Goal: Transaction & Acquisition: Subscribe to service/newsletter

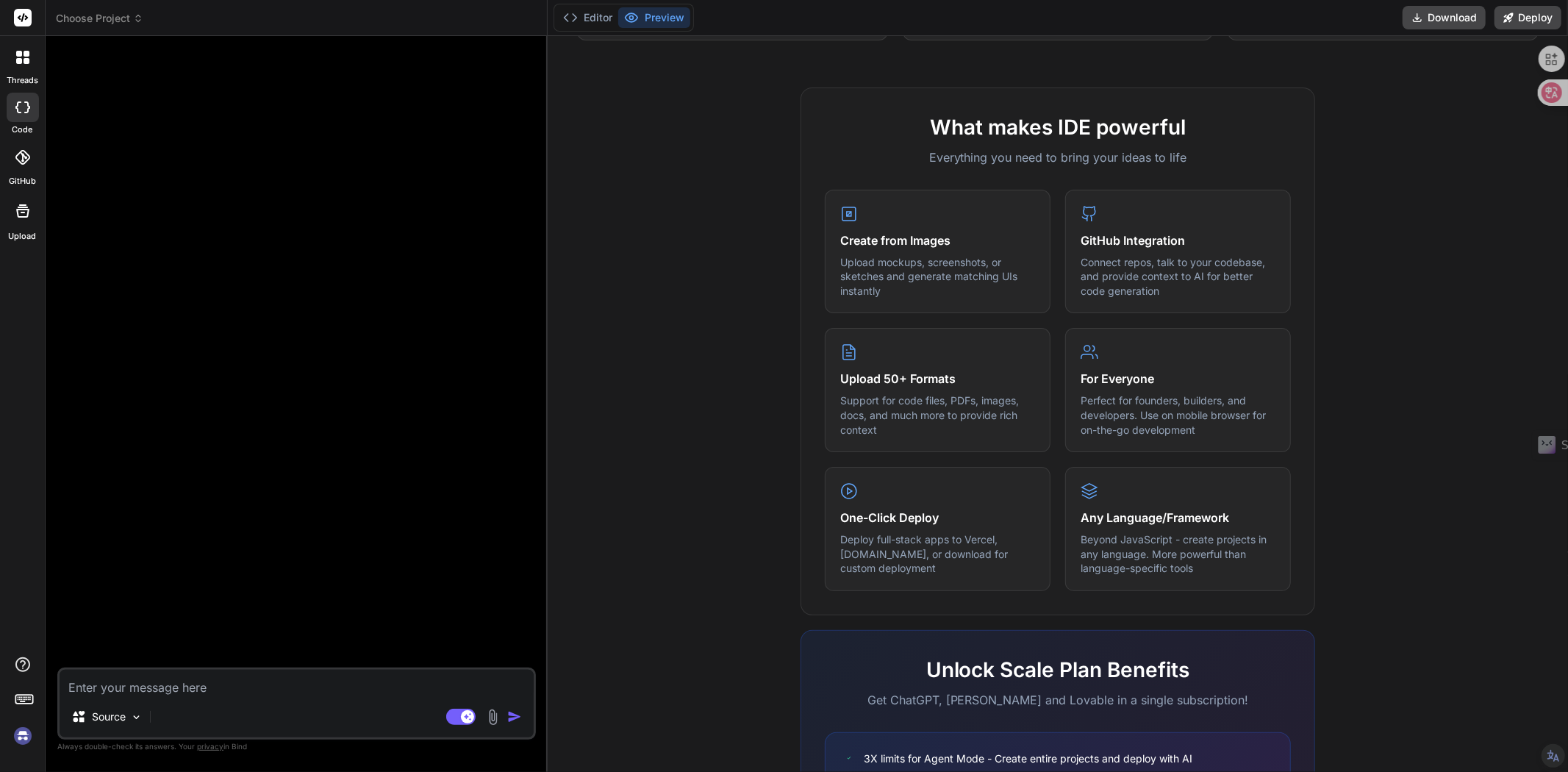
scroll to position [631, 0]
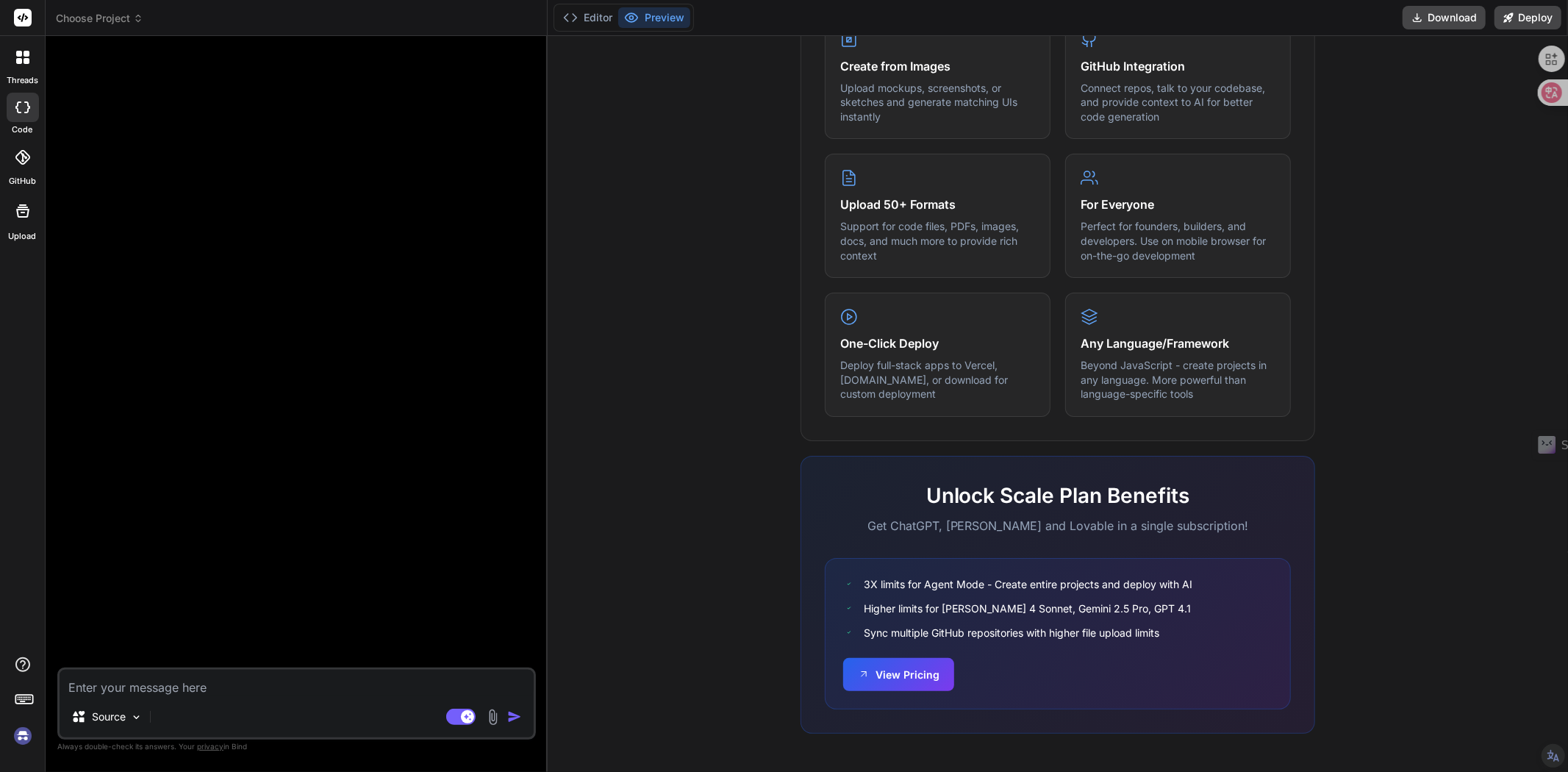
click at [20, 740] on img at bounding box center [23, 736] width 25 height 25
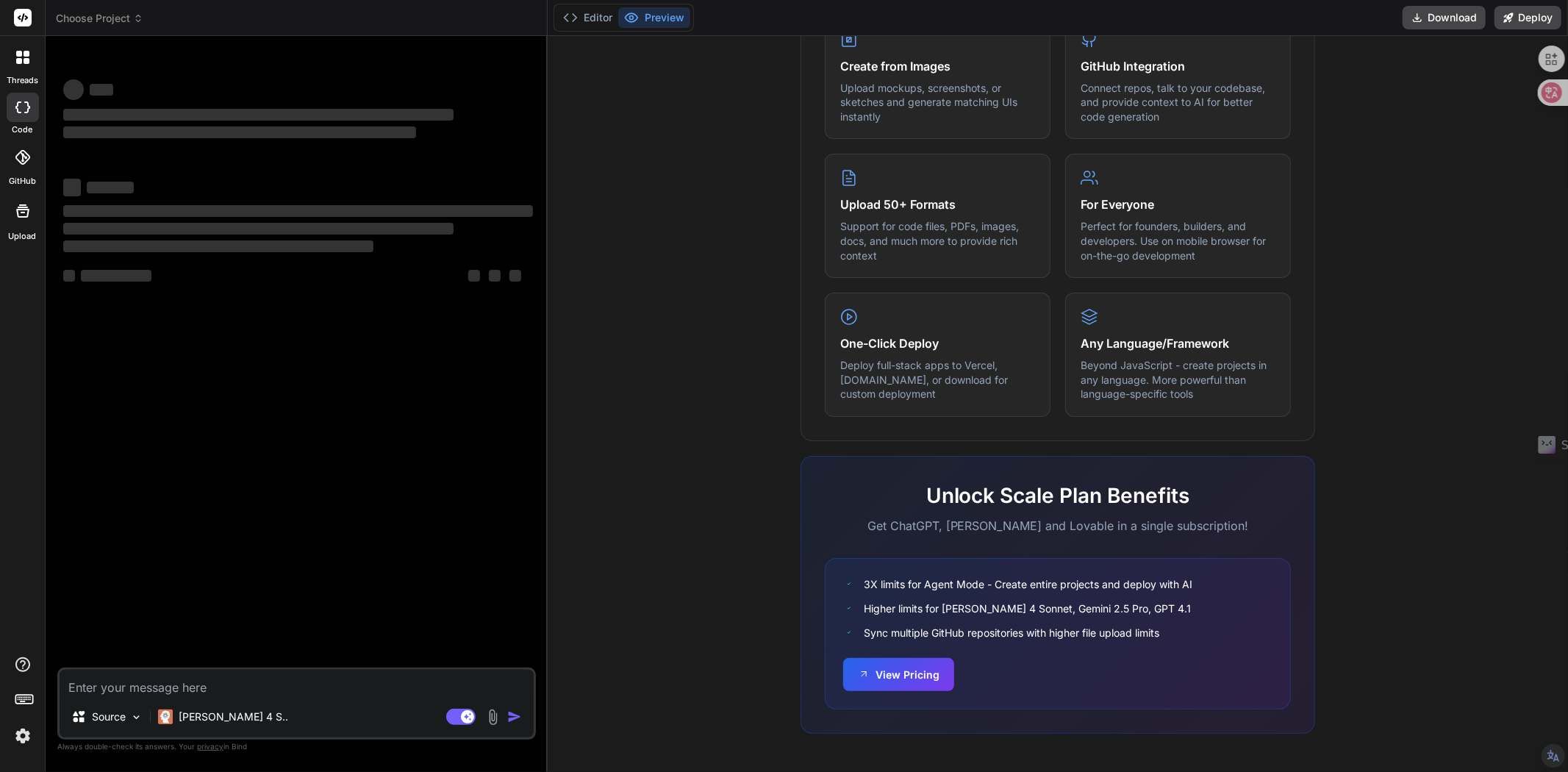
type textarea "x"
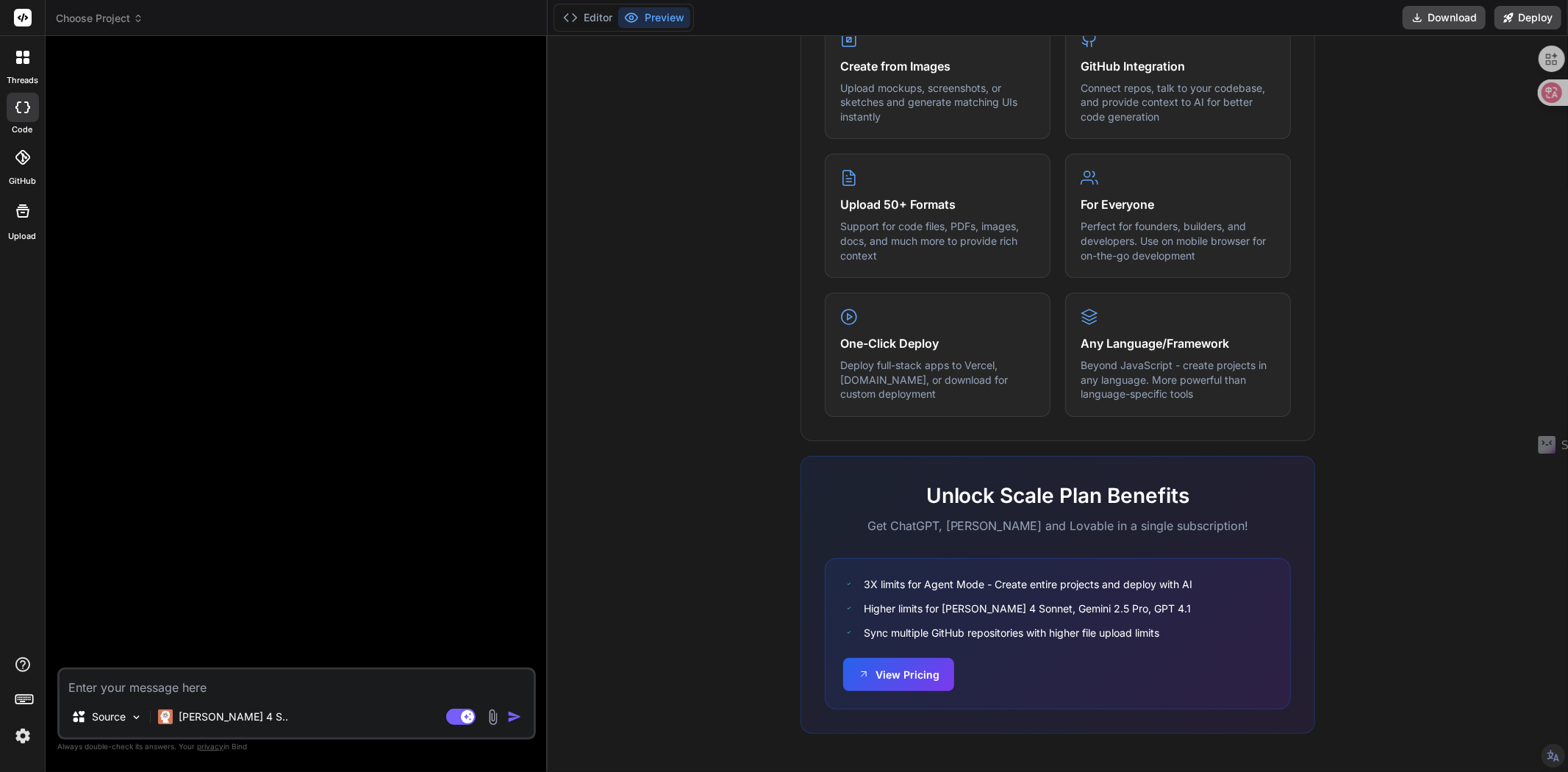
click at [11, 738] on img at bounding box center [23, 736] width 25 height 25
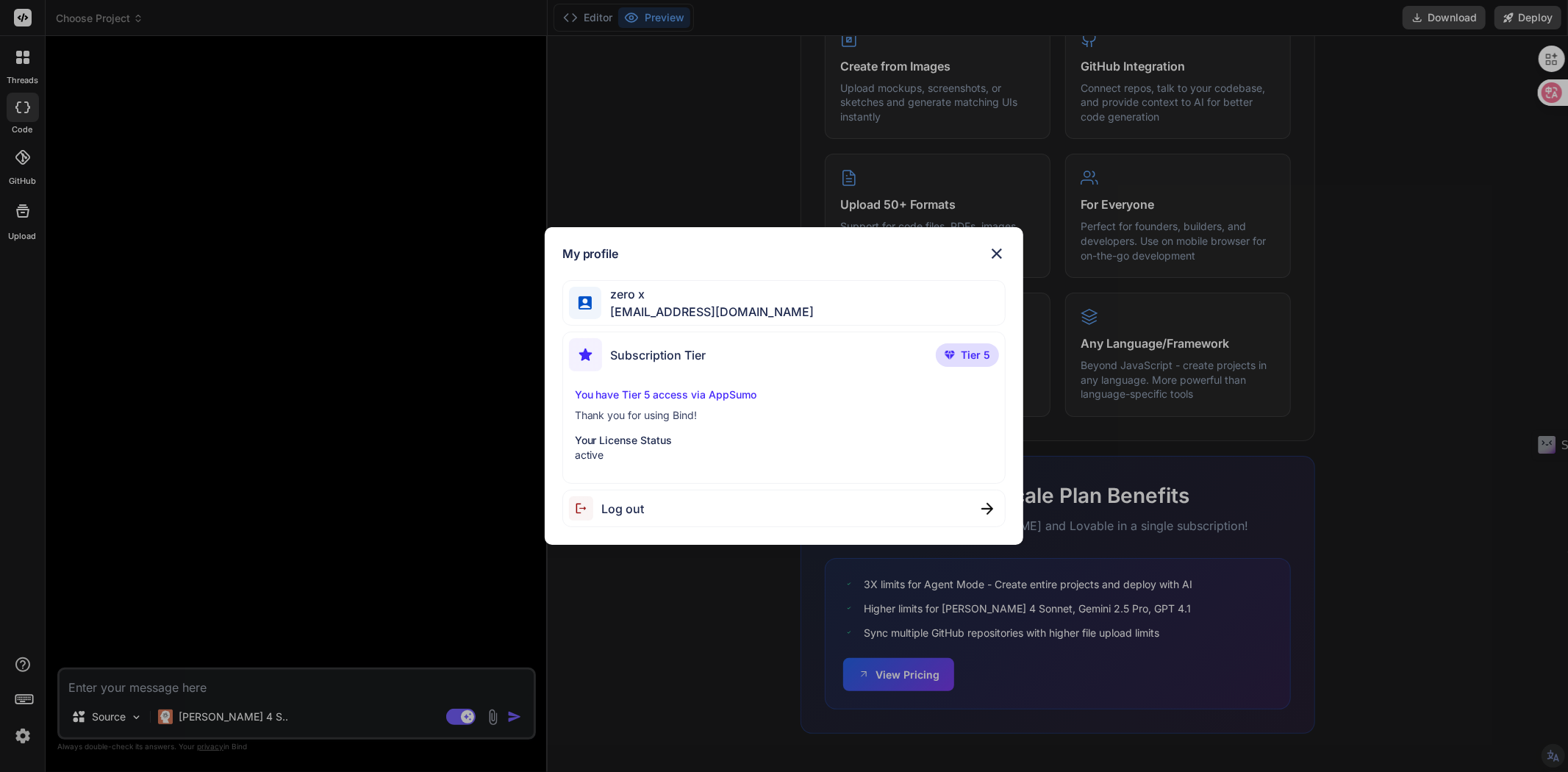
click at [601, 609] on div "My profile zero x [EMAIL_ADDRESS][DOMAIN_NAME] Subscription Tier Tier 5 You hav…" at bounding box center [784, 386] width 1568 height 772
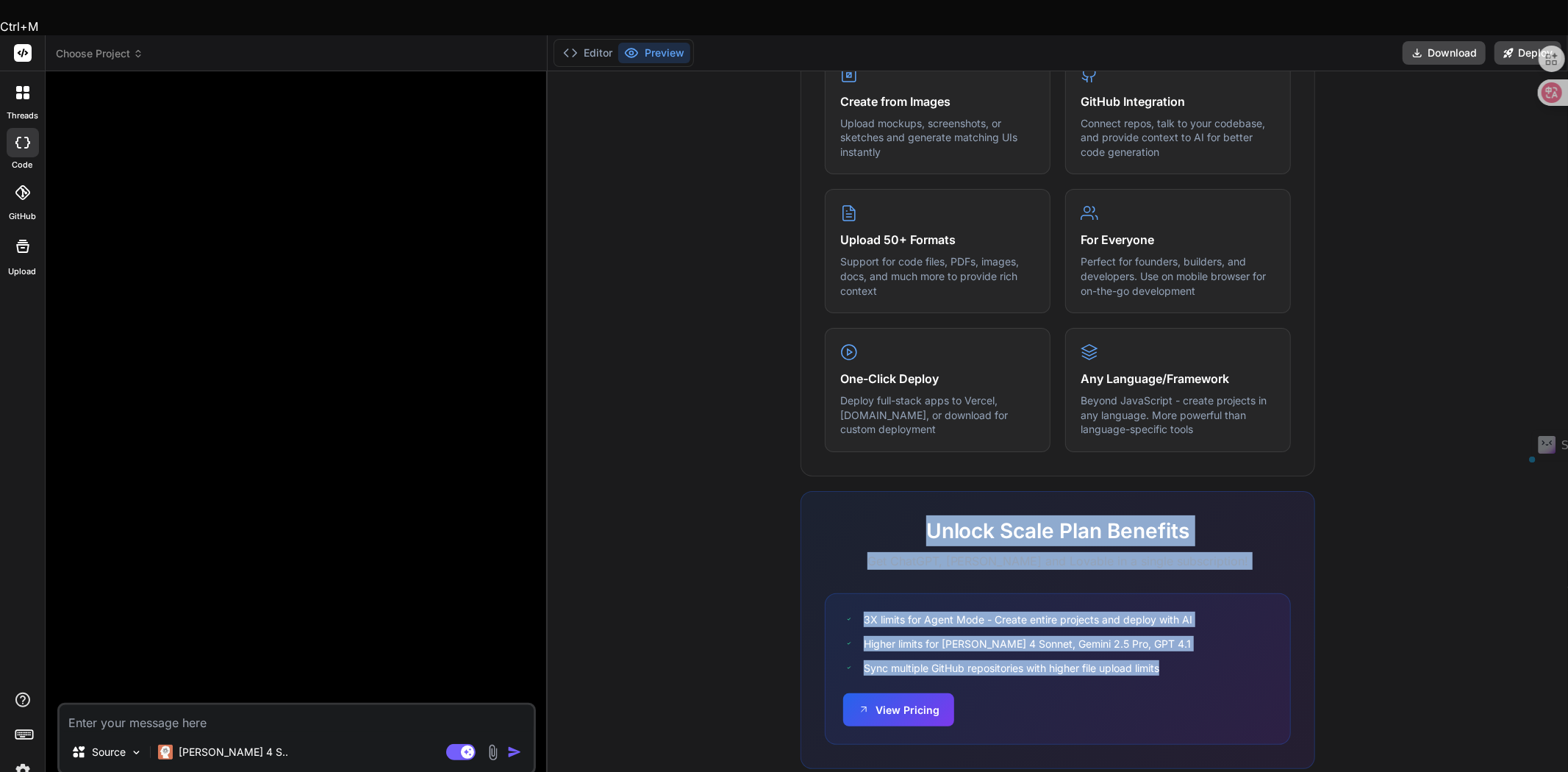
drag, startPoint x: 1123, startPoint y: 627, endPoint x: 915, endPoint y: 498, distance: 244.8
click at [915, 498] on div "Unlock Scale Plan Benefits Get ChatGPT, [PERSON_NAME] and Lovable in a single s…" at bounding box center [1057, 630] width 514 height 278
click at [907, 488] on body "Ctrl+M threads code GitHub Upload Choose Project Created with Pixso. Bind AI We…" at bounding box center [784, 495] width 1568 height 989
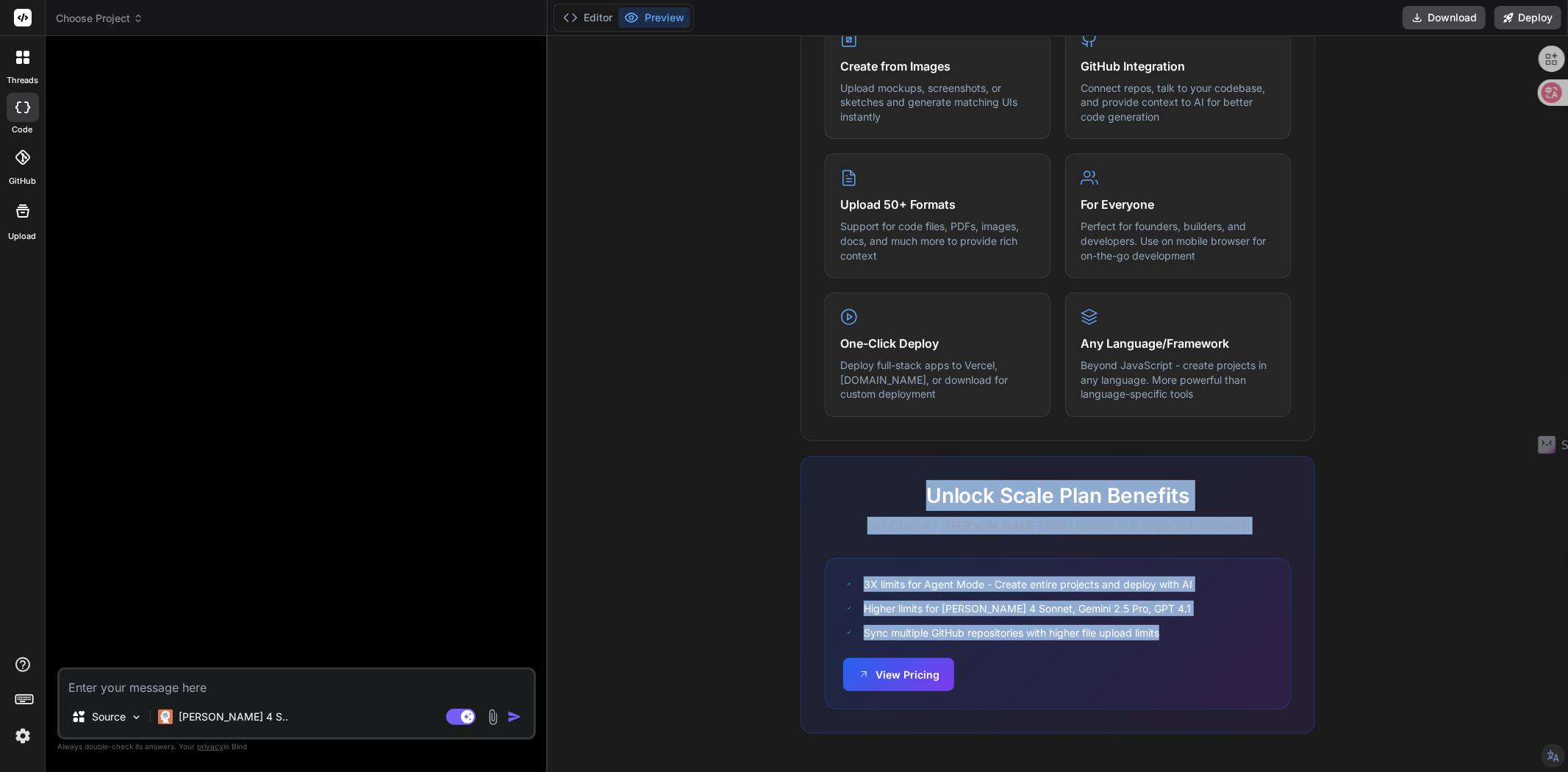
click at [718, 479] on div "What makes IDE powerful Everything you need to bring your ideas to life Create …" at bounding box center [1057, 338] width 1003 height 850
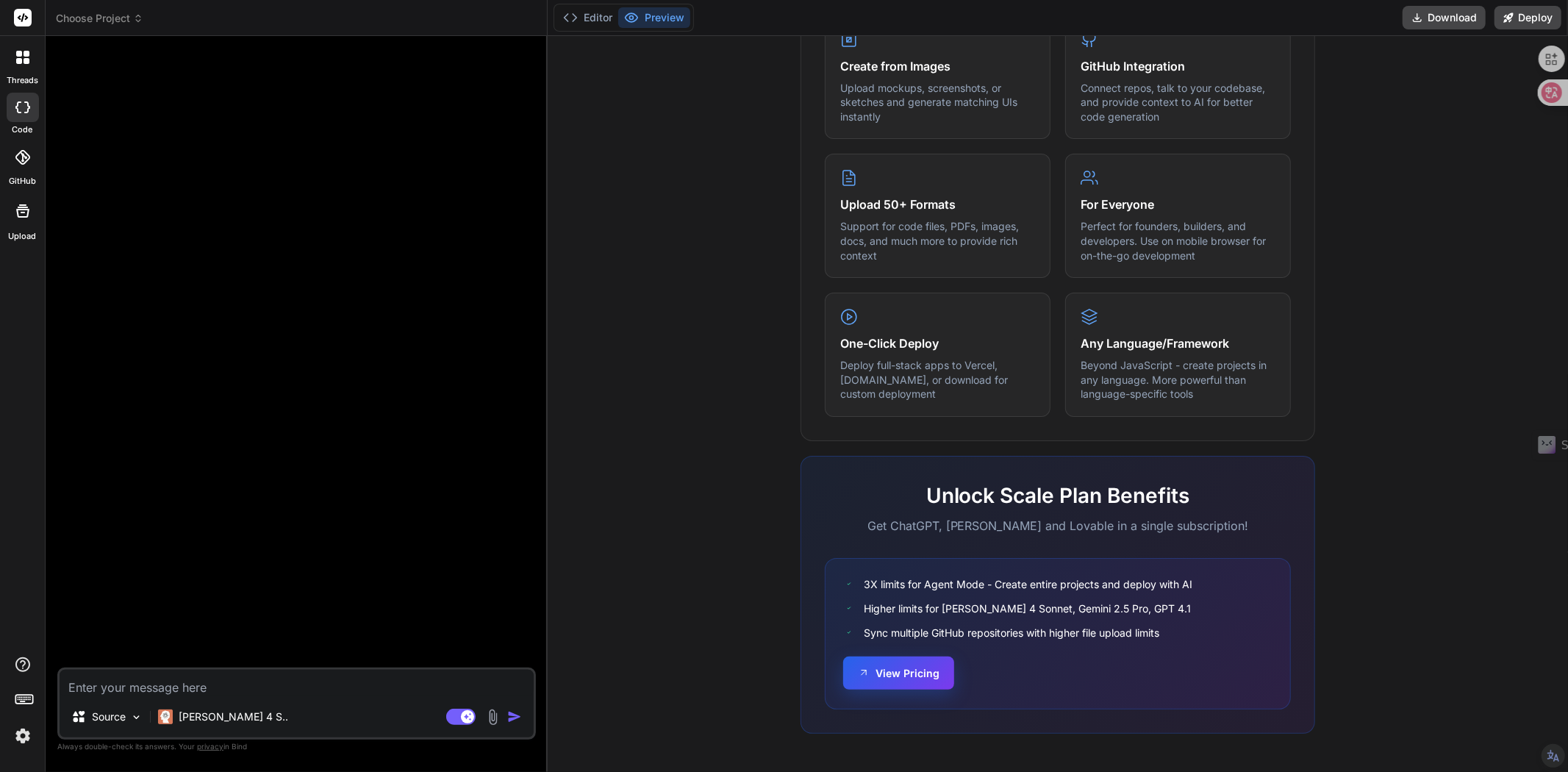
click at [900, 676] on button "View Pricing" at bounding box center [899, 673] width 111 height 33
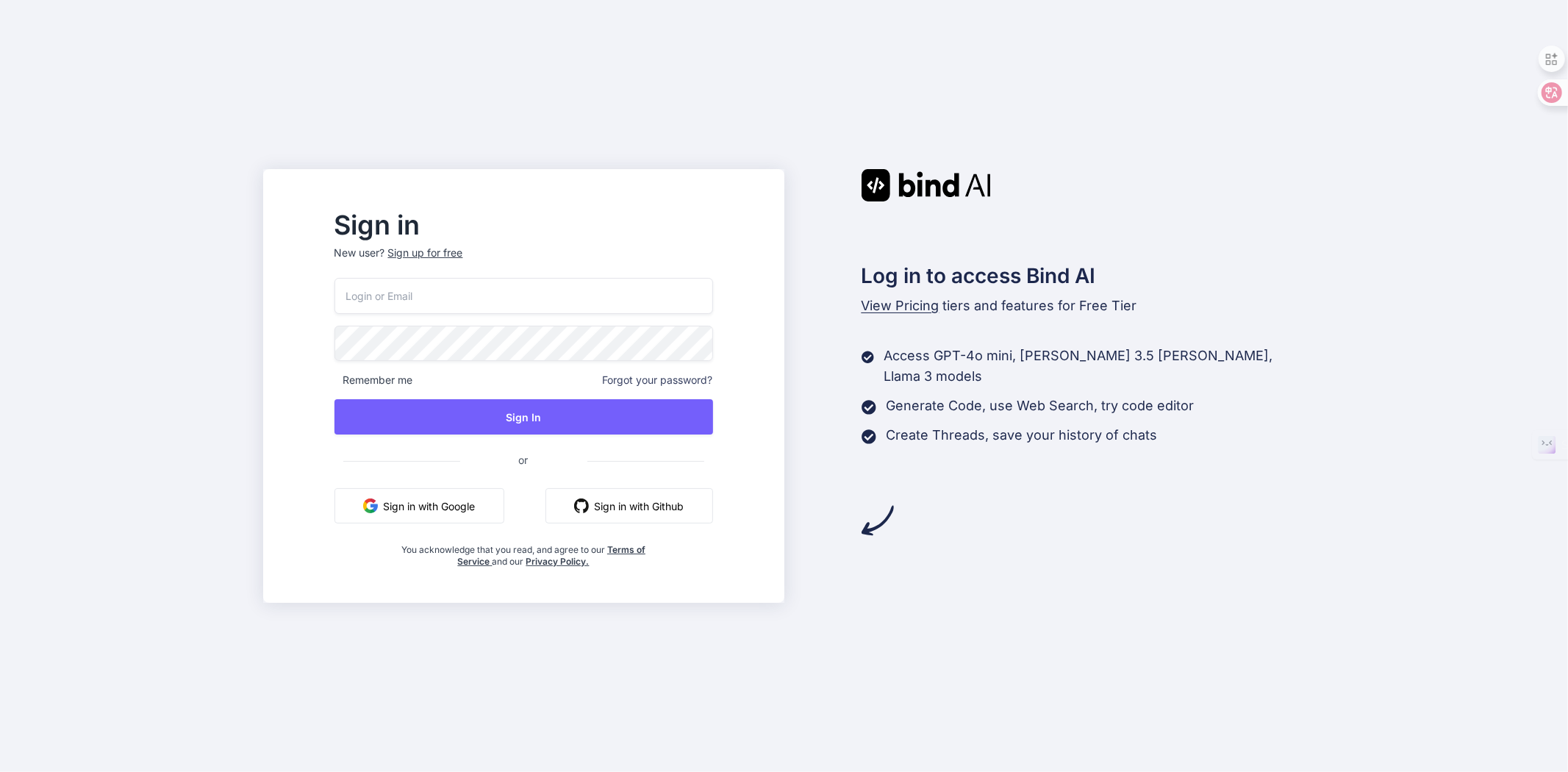
click at [481, 293] on input "email" at bounding box center [523, 296] width 378 height 36
type input "[EMAIL_ADDRESS][DOMAIN_NAME]"
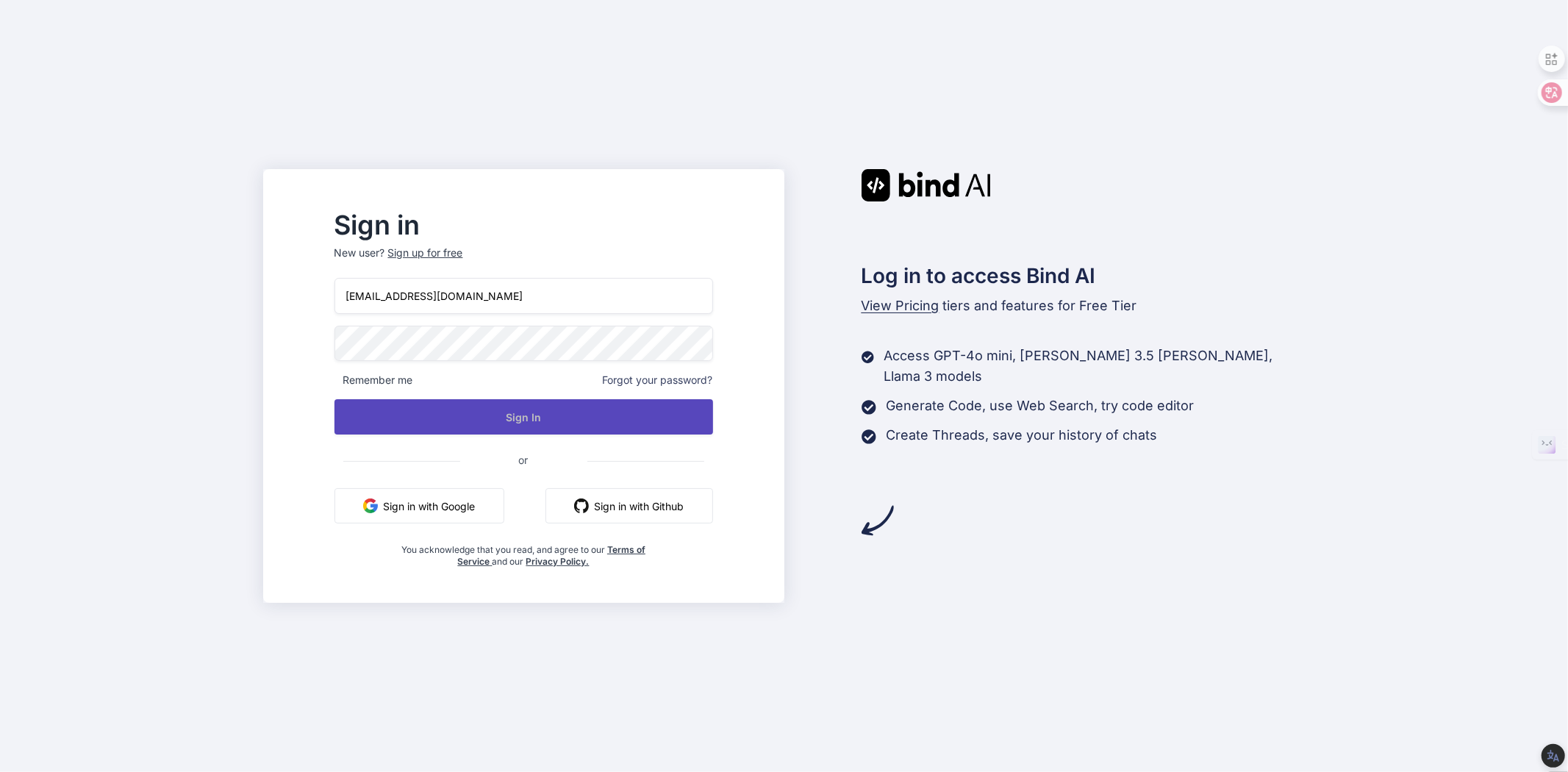
click at [549, 404] on button "Sign In" at bounding box center [523, 416] width 378 height 35
